Goal: Communication & Community: Answer question/provide support

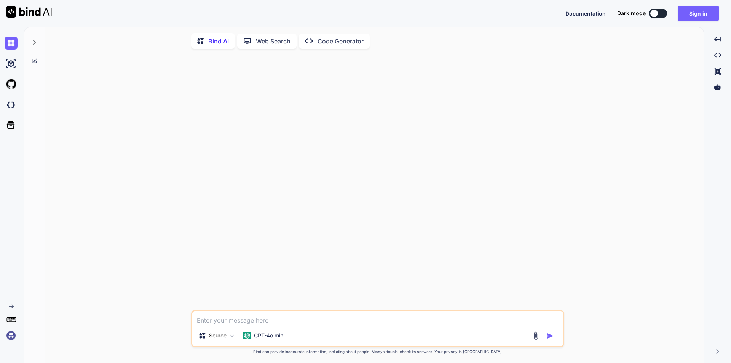
type textarea "x"
type textarea "Thank you for providing the images, We have implanted these images on the relev…"
type textarea "x"
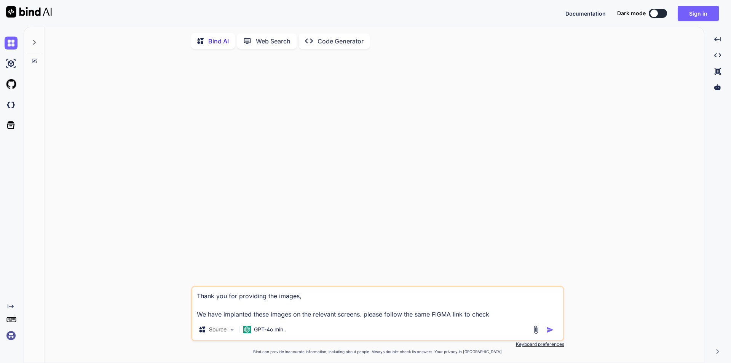
type textarea "Thank you for providing the images, We have implanted these images on the relev…"
type textarea "x"
type textarea "Thank you for providing the images, We have implanted these images on the relev…"
type textarea "x"
type textarea "Thank you for providing the images, We have implanted these images on the relev…"
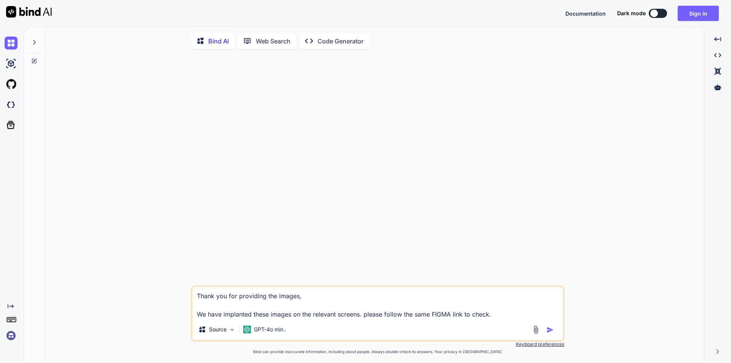
type textarea "x"
type textarea "Thank you for providing the images, We have implanted these images on the relev…"
type textarea "x"
type textarea "Thank you for providing the images, We have implanted these images on the relev…"
type textarea "x"
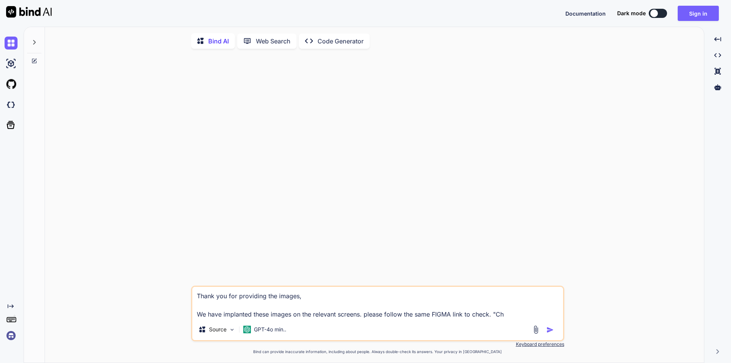
type textarea "Thank you for providing the images, We have implanted these images on the relev…"
type textarea "x"
type textarea "Thank you for providing the images, We have implanted these images on the relev…"
type textarea "x"
type textarea "Thank you for providing the images, We have implanted these images on the relev…"
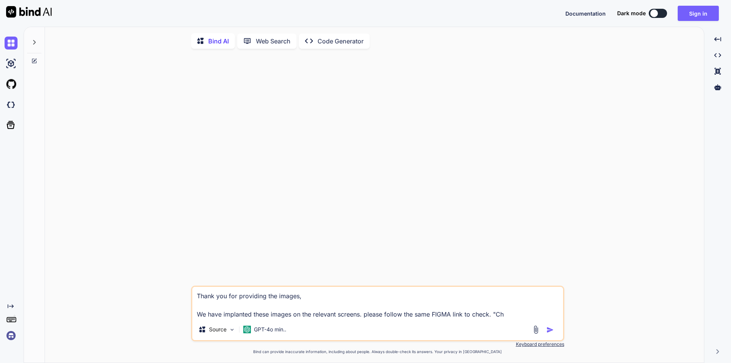
type textarea "x"
type textarea "Thank you for providing the images, We have implanted these images on the relev…"
type textarea "x"
type textarea "Thank you for providing the images, We have implanted these images on the relev…"
type textarea "x"
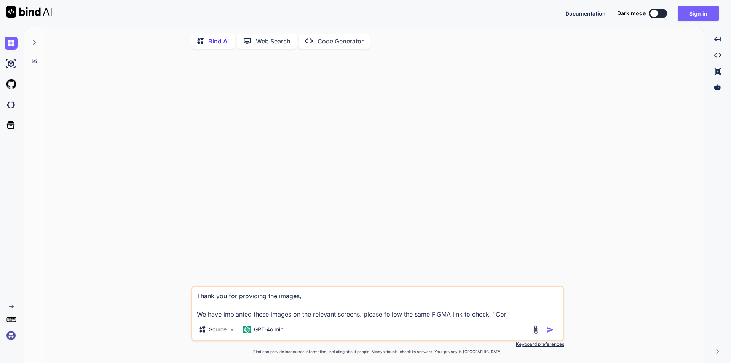
type textarea "Thank you for providing the images, We have implanted these images on the relev…"
type textarea "x"
type textarea "Thank you for providing the images, We have implanted these images on the relev…"
type textarea "x"
type textarea "Thank you for providing the images, We have implanted these images on the relev…"
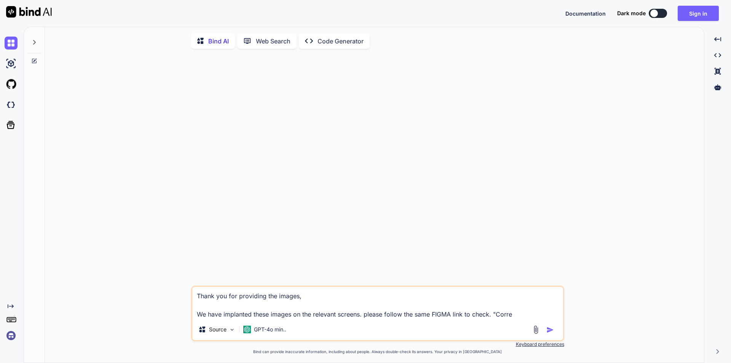
type textarea "x"
type textarea "Thank you for providing the images, We have implanted these images on the relev…"
type textarea "x"
type textarea "Thank you for providing the images, We have implanted these images on the relev…"
type textarea "x"
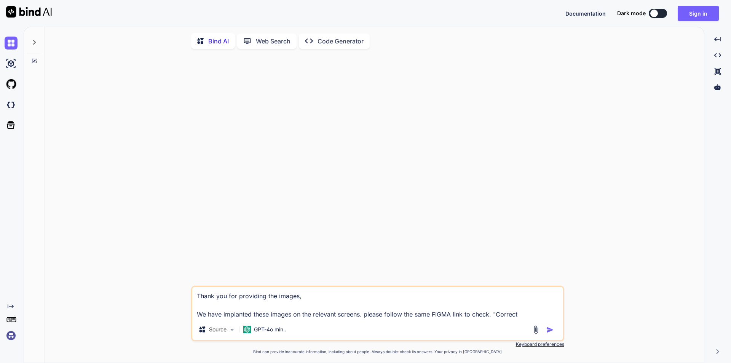
type textarea "Thank you for providing the images, We have implanted these images on the relev…"
type textarea "x"
type textarea "Thank you for providing the images, We have implanted these images on the relev…"
type textarea "x"
type textarea "Thank you for providing the images, We have implanted these images on the relev…"
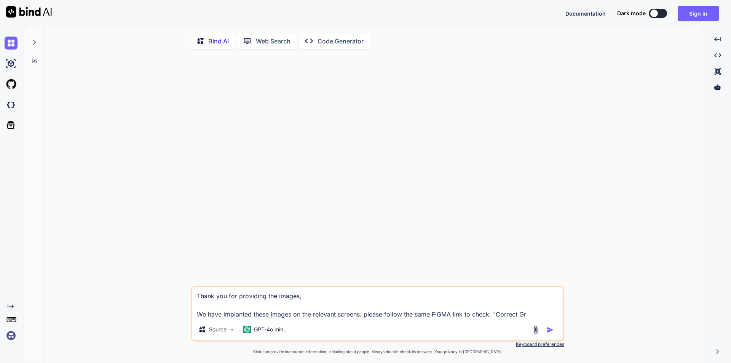
type textarea "x"
type textarea "Thank you for providing the images, We have implanted these images on the relev…"
type textarea "x"
type textarea "Thank you for providing the images, We have implanted these images on the relev…"
type textarea "x"
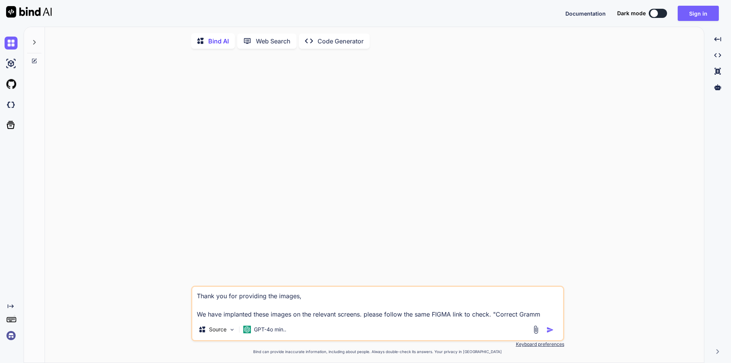
type textarea "Thank you for providing the images, We have implanted these images on the relev…"
type textarea "x"
type textarea "Thank you for providing the images, We have implanted these images on the relev…"
type textarea "x"
type textarea "Thank you for providing the images, We have implanted these images on the relev…"
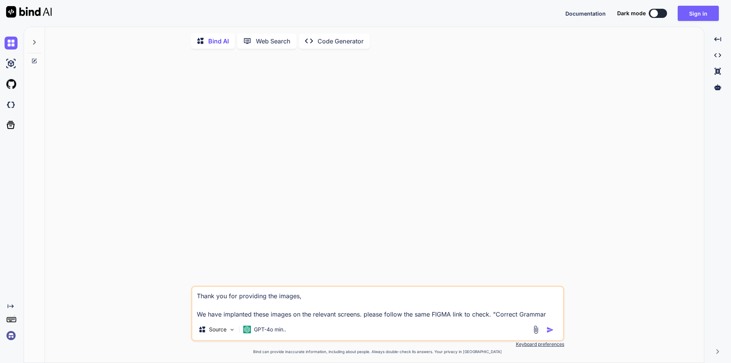
type textarea "x"
type textarea "Thank you for providing the images, We have implanted these images on the relev…"
type textarea "x"
type textarea "Thank you for providing the images, We have implanted these images on the relev…"
type textarea "x"
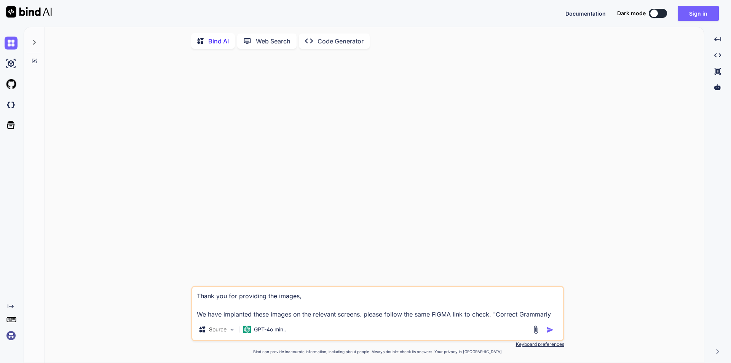
type textarea "Thank you for providing the images, We have implanted these images on the relev…"
type textarea "x"
type textarea "Thank you for providing the images, We have implanted these images on the relev…"
type textarea "x"
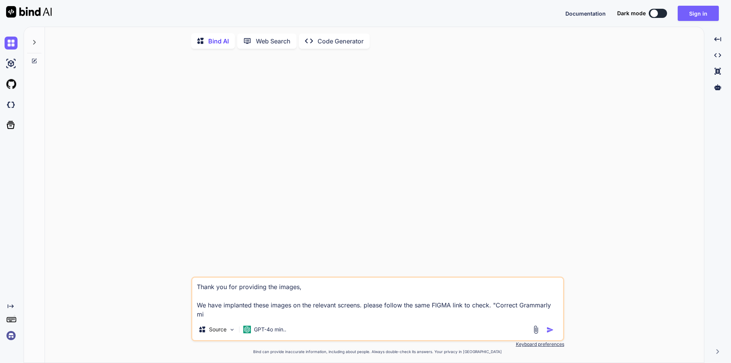
type textarea "Thank you for providing the images, We have implanted these images on the relev…"
type textarea "x"
type textarea "Thank you for providing the images, We have implanted these images on the relev…"
type textarea "x"
type textarea "Thank you for providing the images, We have implanted these images on the relev…"
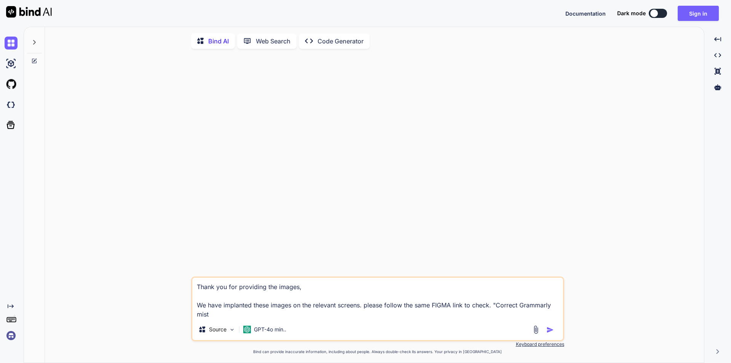
type textarea "x"
type textarea "Thank you for providing the images, We have implanted these images on the relev…"
type textarea "x"
type textarea "Thank you for providing the images, We have implanted these images on the relev…"
type textarea "x"
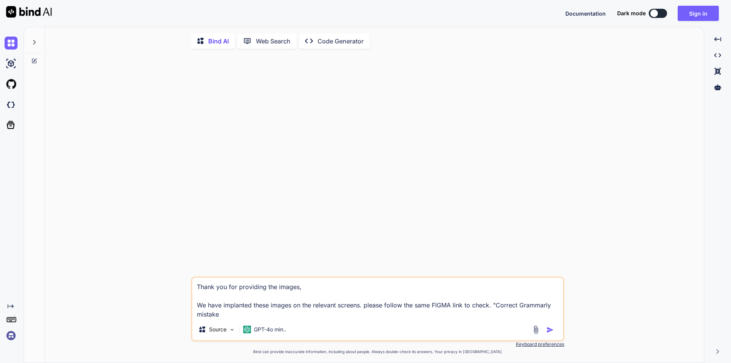
type textarea "Thank you for providing the images, We have implanted these images on the relev…"
type textarea "x"
type textarea "Thank you for providing the images, We have implanted these images on the relev…"
type textarea "x"
type textarea "Thank you for providing the images, We have implanted these images on the relev…"
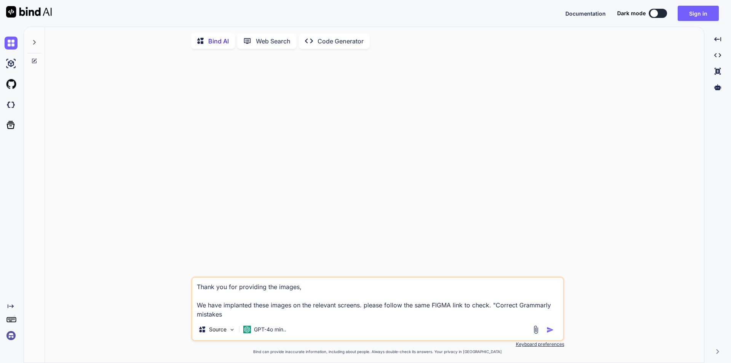
type textarea "x"
type textarea "Thank you for providing the images, We have implanted these images on the relev…"
type textarea "x"
type textarea "Thank you for providing the images, We have implanted these images on the relev…"
type textarea "x"
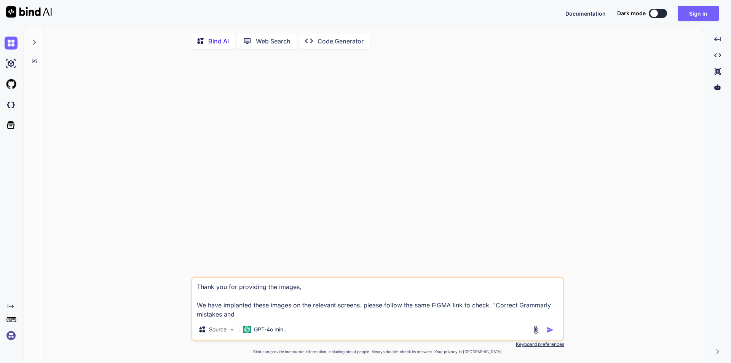
type textarea "Thank you for providing the images, We have implanted these images on the relev…"
type textarea "x"
type textarea "Thank you for providing the images, We have implanted these images on the relev…"
type textarea "x"
type textarea "Thank you for providing the images, We have implanted these images on the relev…"
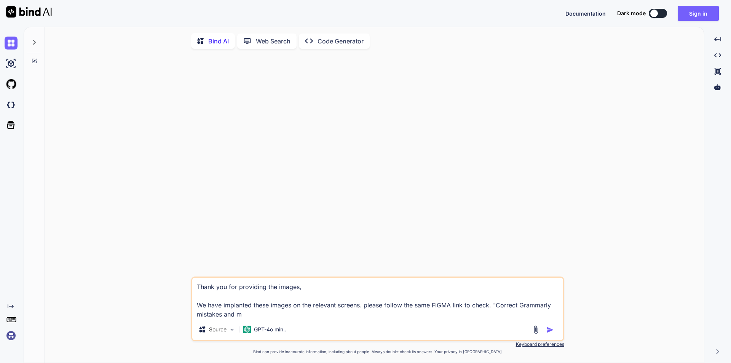
type textarea "x"
type textarea "Thank you for providing the images, We have implanted these images on the relev…"
type textarea "x"
type textarea "Thank you for providing the images, We have implanted these images on the relev…"
type textarea "x"
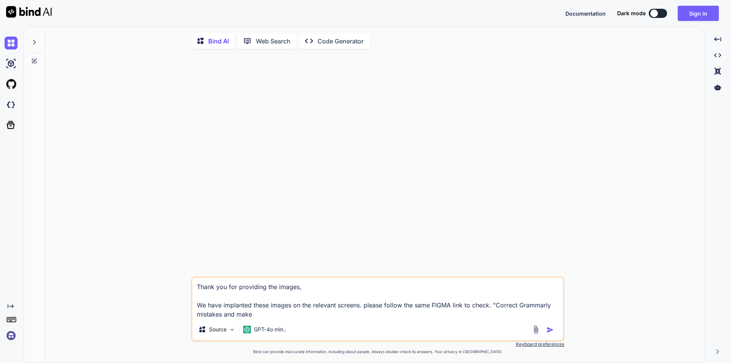
type textarea "Thank you for providing the images, We have implanted these images on the relev…"
type textarea "x"
type textarea "Thank you for providing the images, We have implanted these images on the relev…"
type textarea "x"
type textarea "Thank you for providing the images, We have implanted these images on the relev…"
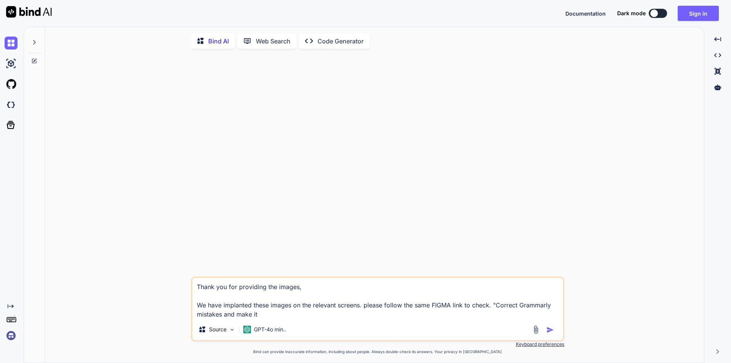
type textarea "x"
type textarea "Thank you for providing the images, We have implanted these images on the relev…"
type textarea "x"
type textarea "Thank you for providing the images, We have implanted these images on the relev…"
type textarea "x"
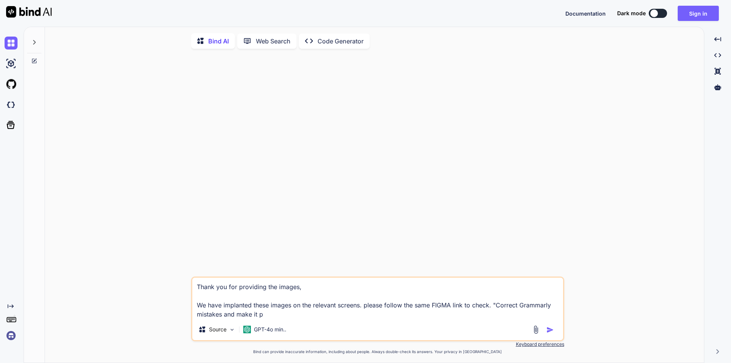
type textarea "Thank you for providing the images, We have implanted these images on the relev…"
type textarea "x"
type textarea "Thank you for providing the images, We have implanted these images on the relev…"
type textarea "x"
type textarea "Thank you for providing the images, We have implanted these images on the relev…"
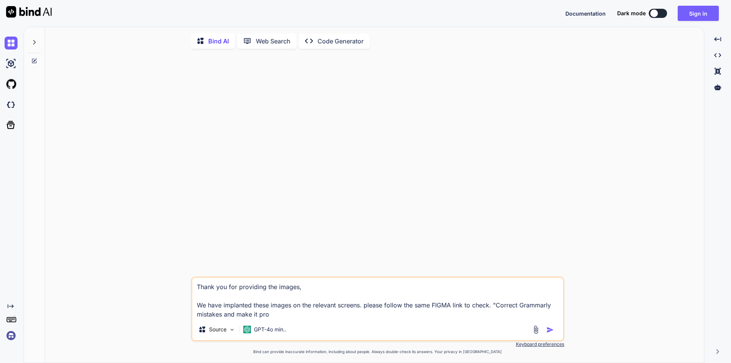
type textarea "x"
type textarea "Thank you for providing the images, We have implanted these images on the relev…"
type textarea "x"
type textarea "Thank you for providing the images, We have implanted these images on the relev…"
type textarea "x"
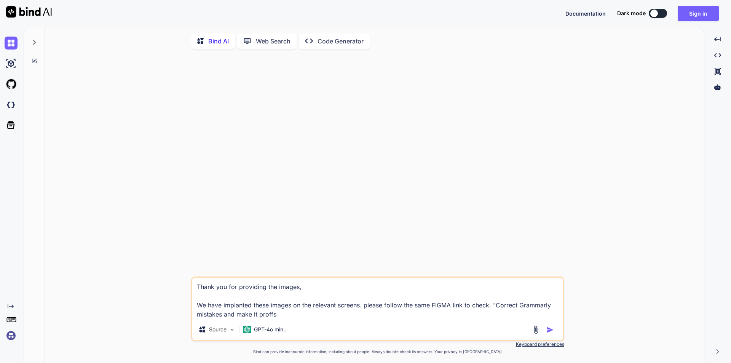
type textarea "Thank you for providing the images, We have implanted these images on the relev…"
type textarea "x"
type textarea "Thank you for providing the images, We have implanted these images on the relev…"
type textarea "x"
type textarea "Thank you for providing the images, We have implanted these images on the relev…"
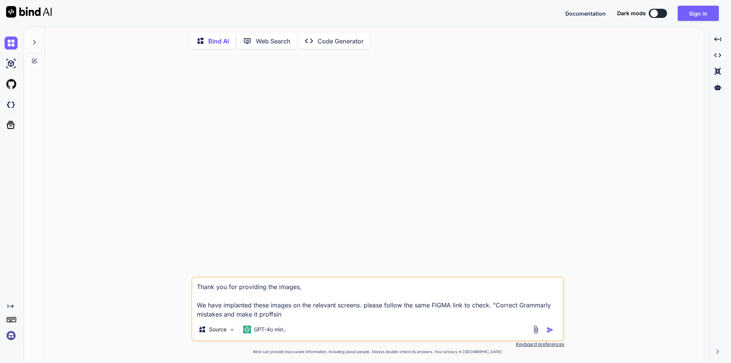
type textarea "x"
type textarea "Thank you for providing the images, We have implanted these images on the relev…"
type textarea "x"
type textarea "Thank you for providing the images, We have implanted these images on the relev…"
type textarea "x"
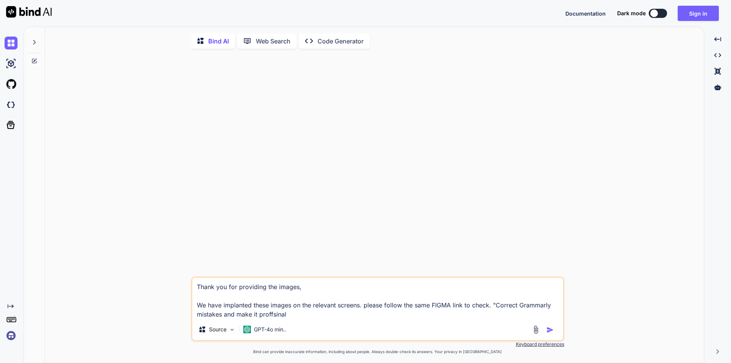
type textarea "Thank you for providing the images, We have implanted these images on the relev…"
type textarea "x"
type textarea "Thank you for providing the images, We have implanted these images on the relev…"
type textarea "x"
type textarea "Thank you for providing the images, We have implanted these images on the relev…"
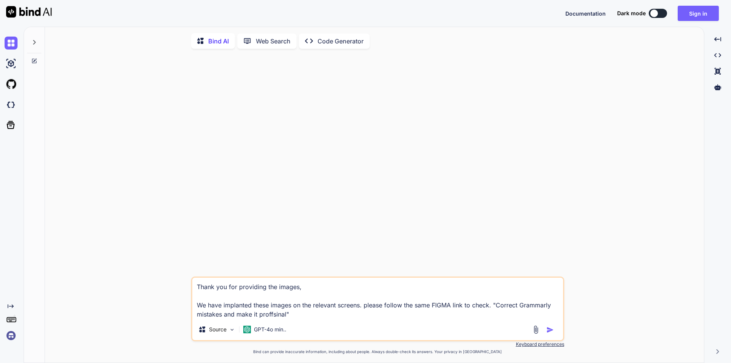
type textarea "x"
type textarea "Thank you for providing the images, We have implanted these images on the relev…"
type textarea "x"
type textarea "Thank you for providing the images, We have implanted these images on the relev…"
type textarea "x"
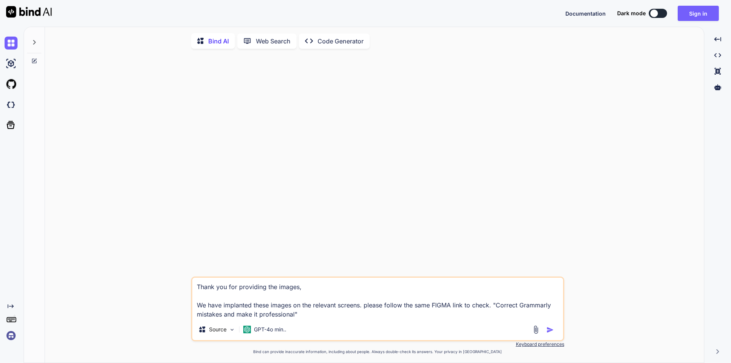
click at [492, 308] on textarea "Thank you for providing the images, We have implanted these images on the relev…" at bounding box center [377, 297] width 371 height 41
type textarea "Thank you for providing the images, We have implanted these images on the relev…"
type textarea "x"
type textarea "Thank you for providing the images, We have implanted these images on the relev…"
type textarea "x"
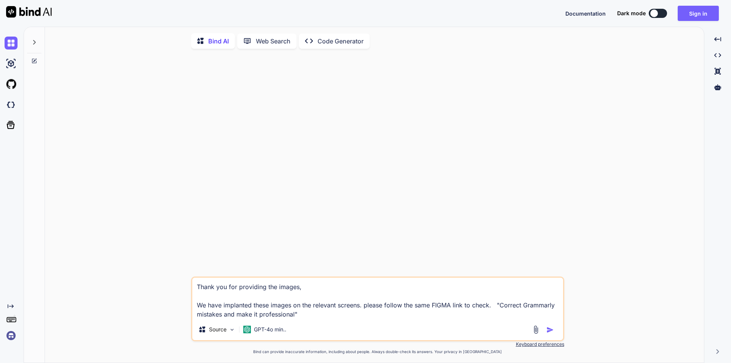
type textarea "Thank you for providing the images, We have implanted these images on the relev…"
type textarea "x"
type textarea "Thank you for providing the images, We have implanted these images on the relev…"
type textarea "x"
type textarea "Thank you for providing the images, We have implanted these images on the relev…"
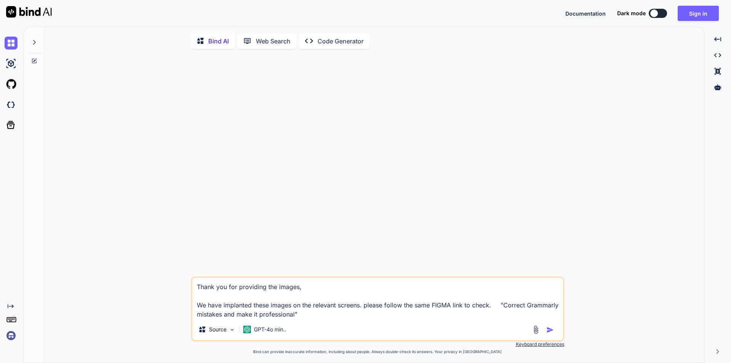
type textarea "x"
type textarea "Thank you for providing the images, We have implanted these images on the relev…"
type textarea "x"
type textarea "Thank you for providing the images, We have implanted these images on the relev…"
type textarea "x"
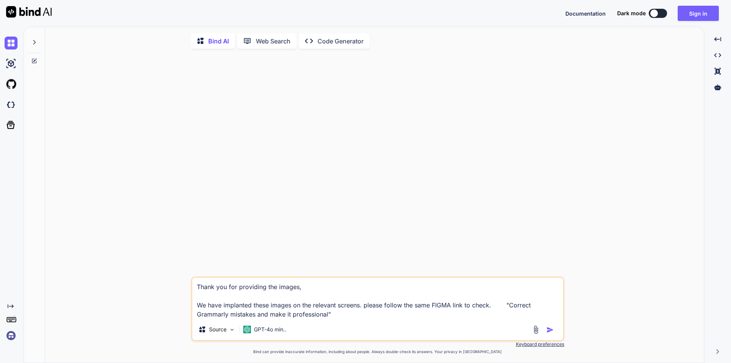
type textarea "Thank you for providing the images, We have implanted these images on the relev…"
type textarea "x"
type textarea "Thank you for providing the images, We have implanted these images on the relev…"
type textarea "x"
type textarea "Thank you for providing the images, We have implanted these images on the relev…"
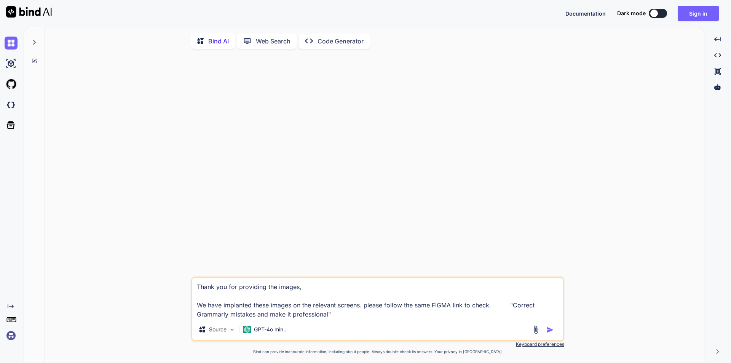
type textarea "x"
type textarea "Thank you for providing the images, We have implanted these images on the relev…"
type textarea "x"
type textarea "Thank you for providing the images, We have implanted these images on the relev…"
type textarea "x"
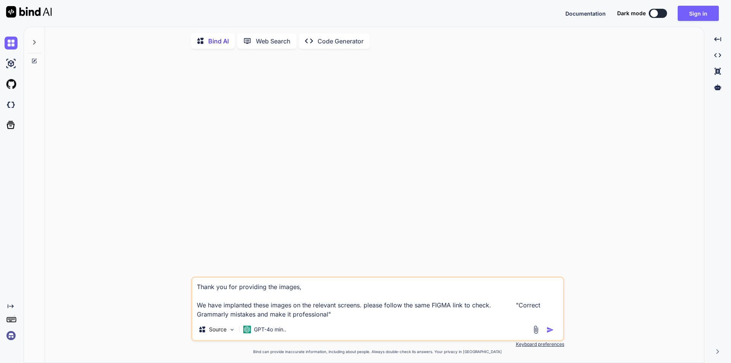
type textarea "Thank you for providing the images, We have implanted these images on the relev…"
type textarea "x"
type textarea "Thank you for providing the images, We have implanted these images on the relev…"
type textarea "x"
type textarea "Thank you for providing the images, We have implanted these images on the relev…"
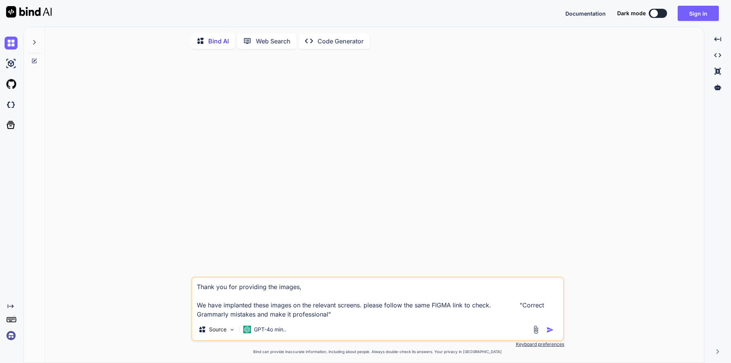
type textarea "x"
type textarea "Thank you for providing the images, We have implanted these images on the relev…"
type textarea "x"
type textarea "Thank you for providing the images, We have implanted these images on the relev…"
type textarea "x"
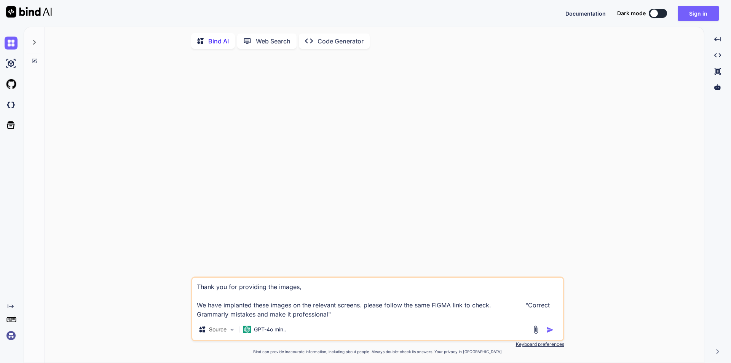
type textarea "Thank you for providing the images, We have implanted these images on the relev…"
type textarea "x"
type textarea "Thank you for providing the images, We have implanted these images on the relev…"
type textarea "x"
type textarea "Thank you for providing the images, We have implanted these images on the relev…"
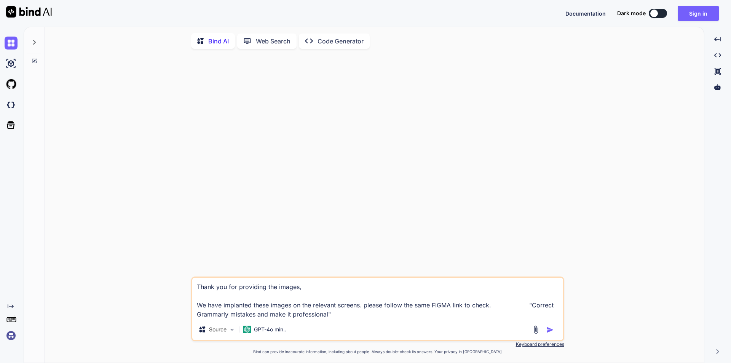
type textarea "x"
type textarea "Thank you for providing the images, We have implanted these images on the relev…"
type textarea "x"
type textarea "Thank you for providing the images, We have implanted these images on the relev…"
type textarea "x"
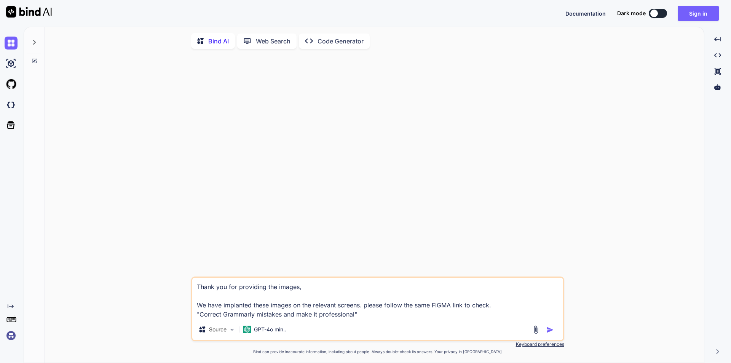
type textarea "Thank you for providing the images, We have implanted these images on the relev…"
type textarea "x"
type textarea "Thank you for providing the images, We have implanted these images on the relev…"
type textarea "x"
type textarea "Thank you for providing the images, We have implanted these images on the relev…"
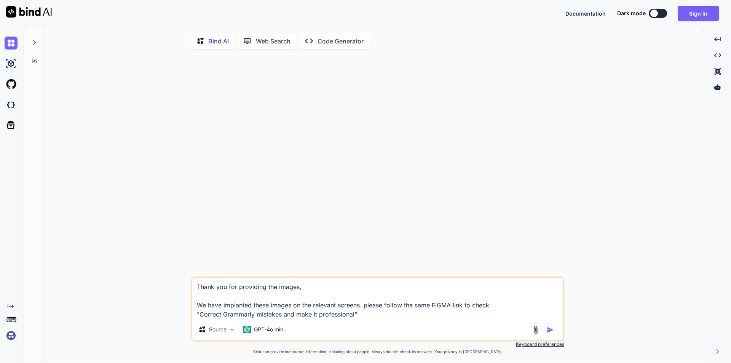
type textarea "x"
type textarea "Thank you for providing the images, We have implanted these images on the relev…"
type textarea "x"
type textarea "Thank you for providing the images, We have implanted these images on the relev…"
type textarea "x"
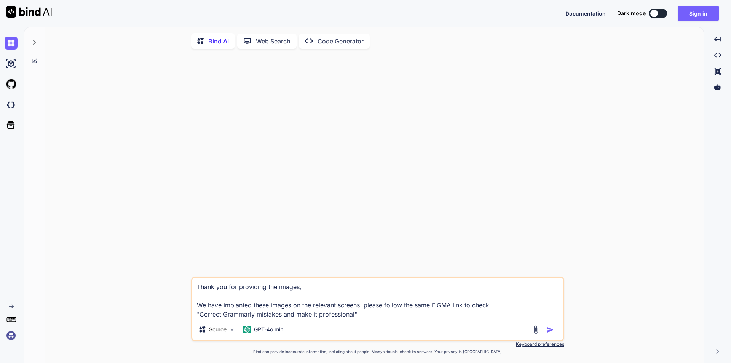
type textarea "Thank you for providing the images, We have implanted these images on the relev…"
type textarea "x"
type textarea "Thank you for providing the images, We have implanted these images on the relev…"
type textarea "x"
type textarea "Thank you for providing the images, We have implanted these images on the relev…"
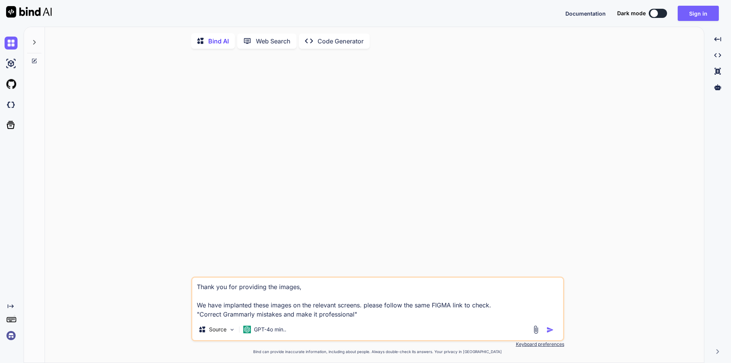
type textarea "x"
type textarea "Thank you for providing the images, We have implanted these images on the relev…"
type textarea "x"
type textarea "Thank you for providing the images, We have implanted these images on the relev…"
type textarea "x"
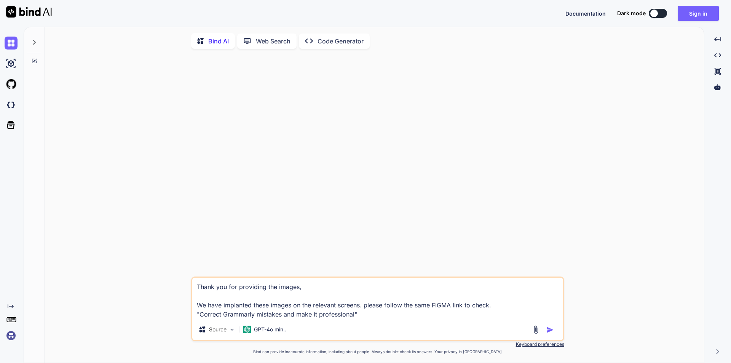
type textarea "Thank you for providing the images, We have implanted these images on the relev…"
type textarea "x"
type textarea "Thank you for providing the images, We have implanted these images on the relev…"
type textarea "x"
type textarea "Thank you for providing the images, We have implanted these images on the relev…"
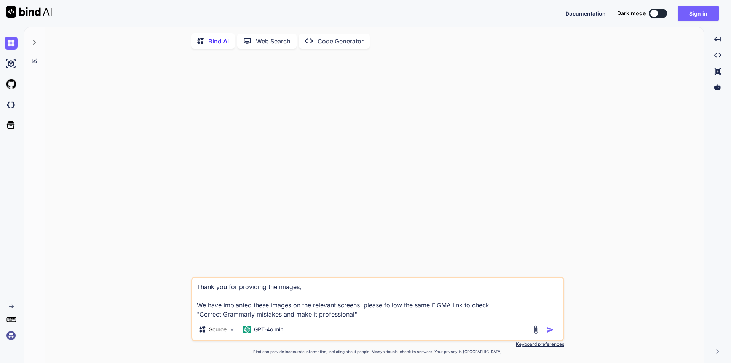
type textarea "x"
type textarea "Thank you for providing the images, We have implanted these images on the relev…"
type textarea "x"
type textarea "Thank you for providing the images, We have implanted these images on the relev…"
click at [198, 287] on textarea "Thank you for providing the images, We have implanted these images on the relev…" at bounding box center [377, 297] width 371 height 41
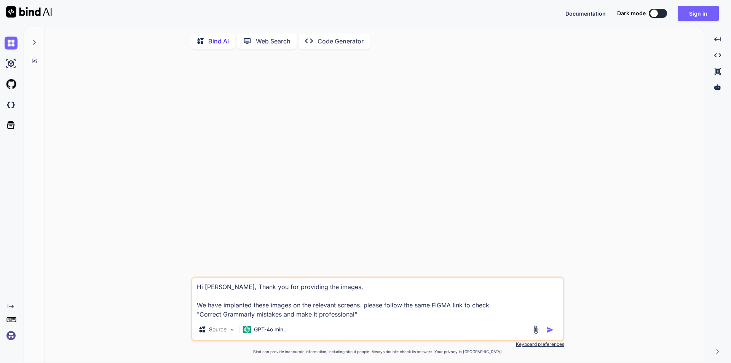
click at [551, 331] on img "button" at bounding box center [550, 330] width 8 height 8
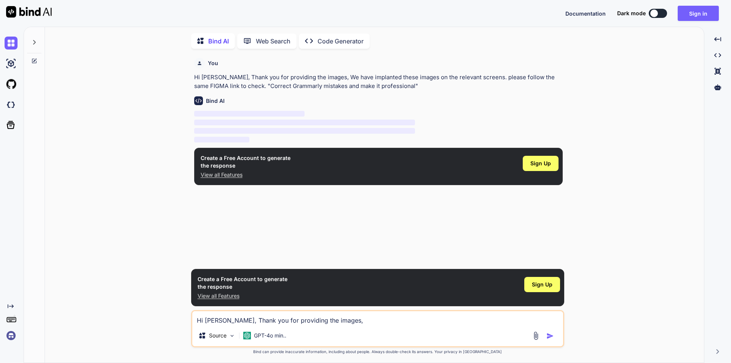
scroll to position [3, 0]
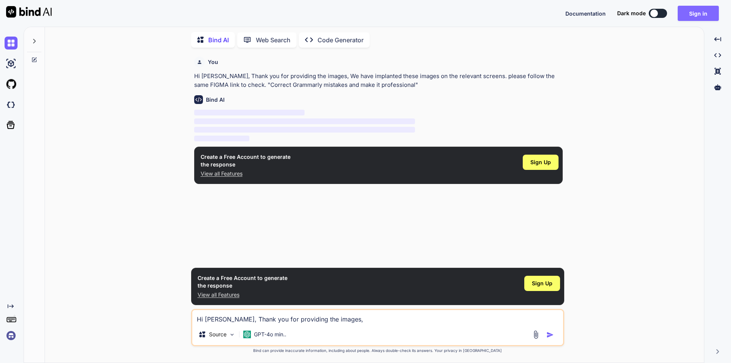
click at [686, 12] on button "Sign in" at bounding box center [697, 13] width 41 height 15
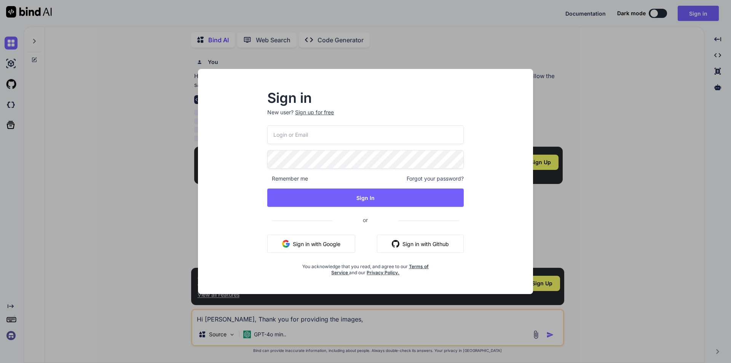
click at [358, 138] on input "email" at bounding box center [365, 134] width 196 height 19
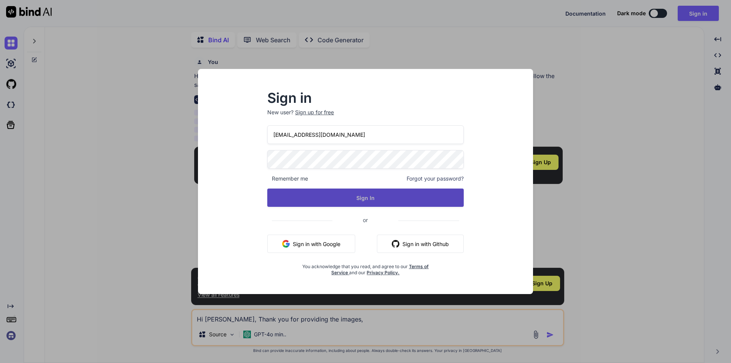
click at [342, 194] on button "Sign In" at bounding box center [365, 197] width 196 height 18
click at [338, 195] on button "Sign In" at bounding box center [365, 197] width 196 height 18
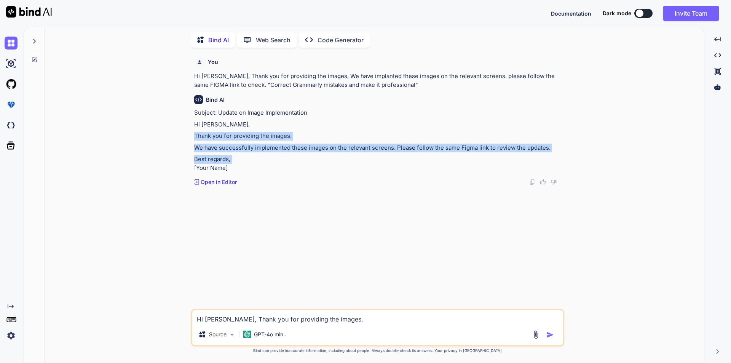
drag, startPoint x: 193, startPoint y: 136, endPoint x: 223, endPoint y: 166, distance: 42.2
click at [223, 166] on div "You Hi [PERSON_NAME], Thank you for providing the images, We have implanted the…" at bounding box center [378, 181] width 371 height 255
click at [230, 164] on p "Best regards, [Your Name]" at bounding box center [378, 163] width 368 height 17
drag, startPoint x: 193, startPoint y: 135, endPoint x: 585, endPoint y: 151, distance: 392.3
click at [585, 151] on div "You Hi [PERSON_NAME], Thank you for providing the images, We have implanted the…" at bounding box center [377, 208] width 653 height 309
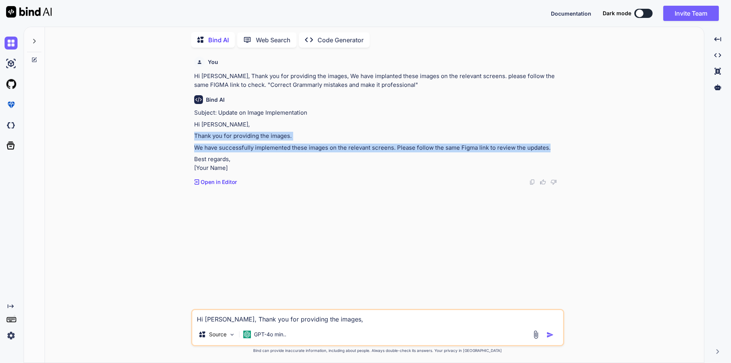
copy div "Thank you for providing the images. We have successfully implemented these imag…"
